Goal: Task Accomplishment & Management: Use online tool/utility

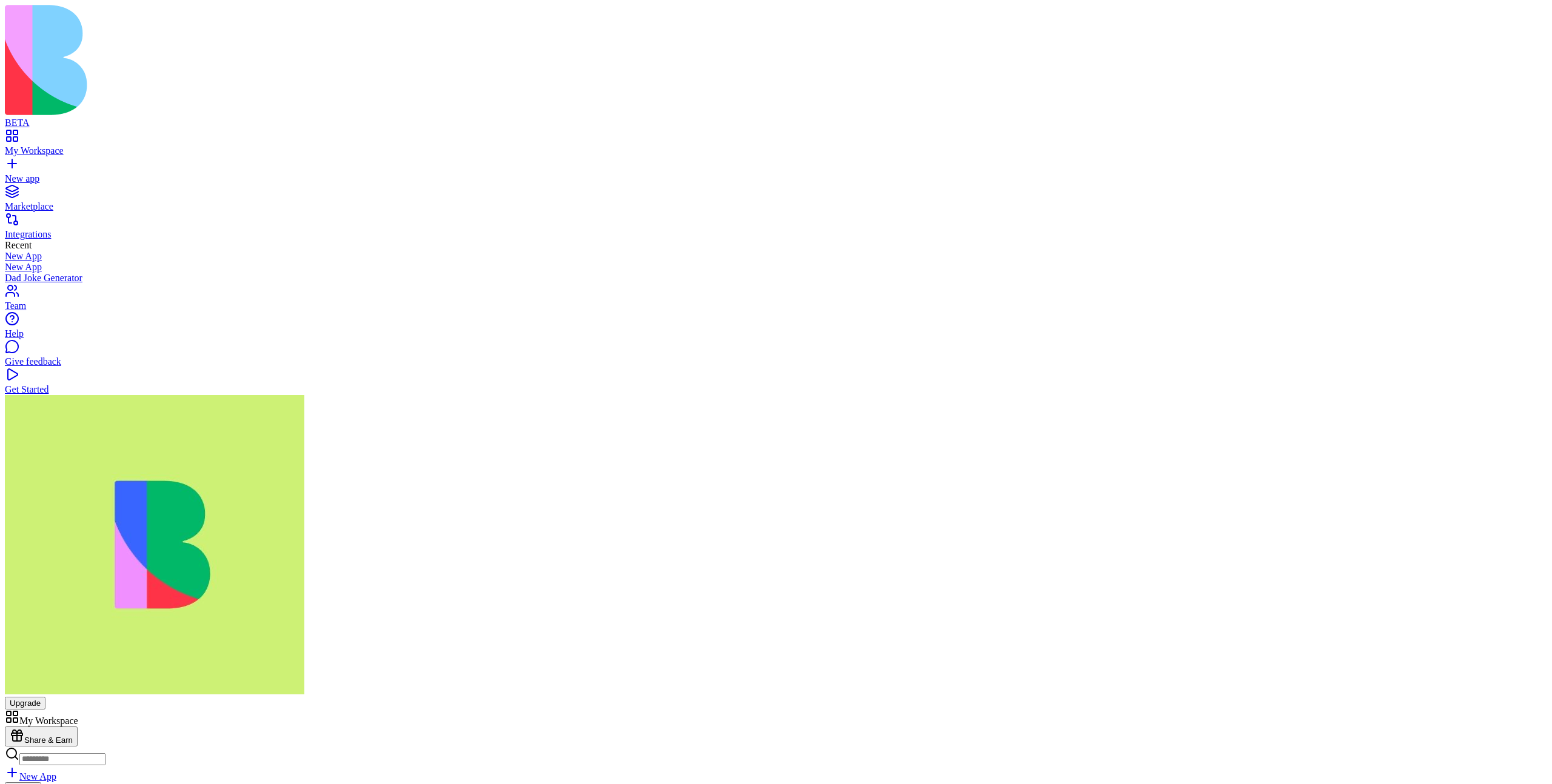
click at [80, 218] on link "Integrations" at bounding box center [776, 229] width 1542 height 22
